Goal: Task Accomplishment & Management: Manage account settings

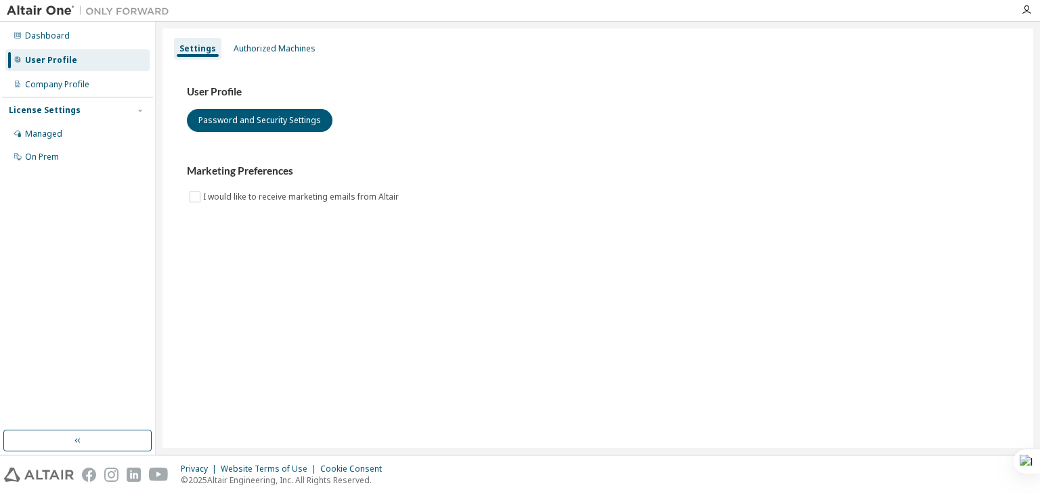
click at [387, 169] on h3 "Marketing Preferences" at bounding box center [598, 171] width 822 height 14
click at [269, 122] on button "Password and Security Settings" at bounding box center [260, 120] width 146 height 23
click at [43, 14] on img at bounding box center [91, 11] width 169 height 14
click at [46, 10] on img at bounding box center [91, 11] width 169 height 14
click at [43, 34] on div "Dashboard" at bounding box center [47, 35] width 45 height 11
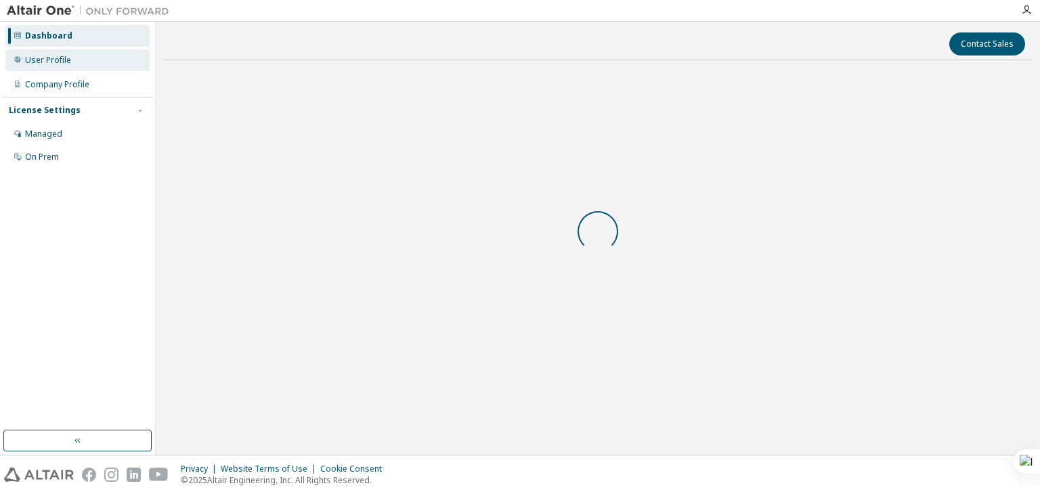
click at [51, 60] on div "User Profile" at bounding box center [48, 60] width 46 height 11
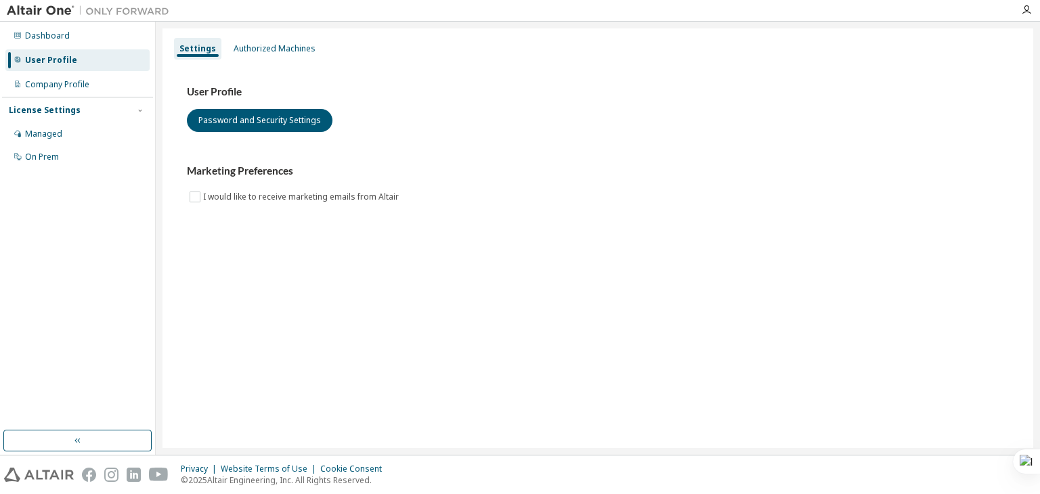
click at [51, 60] on div "User Profile" at bounding box center [51, 60] width 52 height 11
click at [59, 28] on div "Dashboard" at bounding box center [77, 36] width 144 height 22
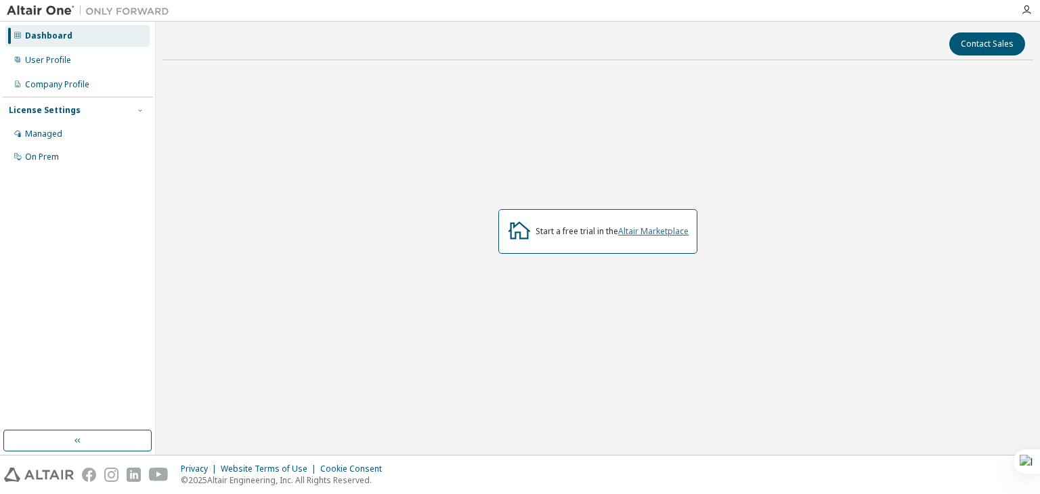
click at [634, 234] on link "Altair Marketplace" at bounding box center [653, 231] width 70 height 12
